Goal: Task Accomplishment & Management: Complete application form

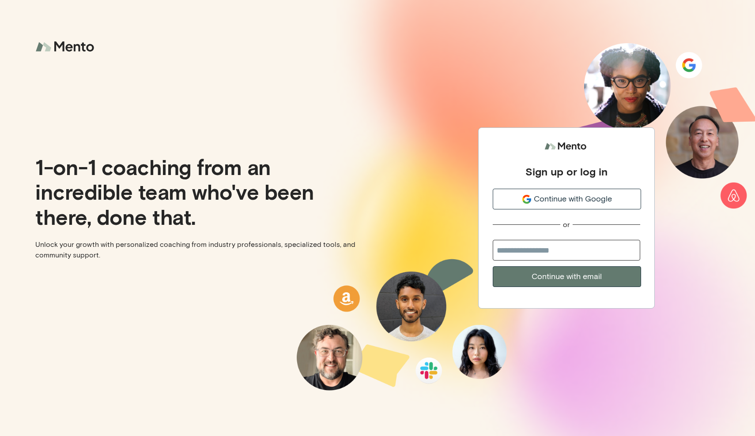
click at [582, 202] on span "Continue with Google" at bounding box center [572, 199] width 78 height 12
